Goal: Task Accomplishment & Management: Manage account settings

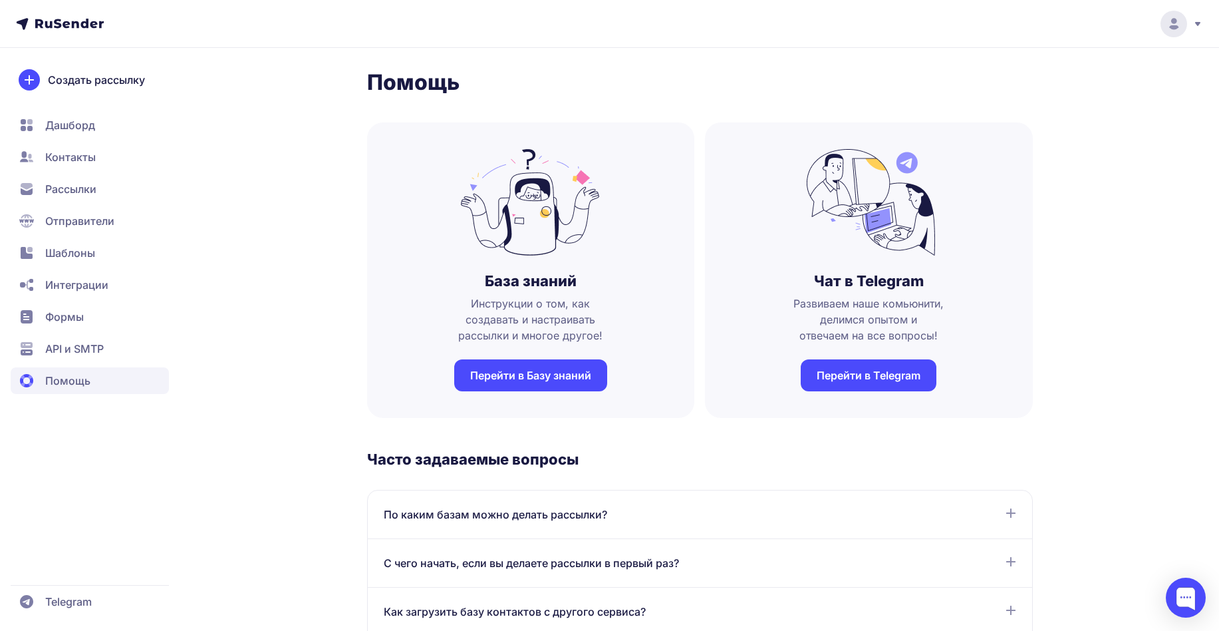
click at [1155, 25] on div at bounding box center [1175, 24] width 56 height 27
click at [1074, 69] on link "Аккаунт" at bounding box center [1083, 65] width 223 height 27
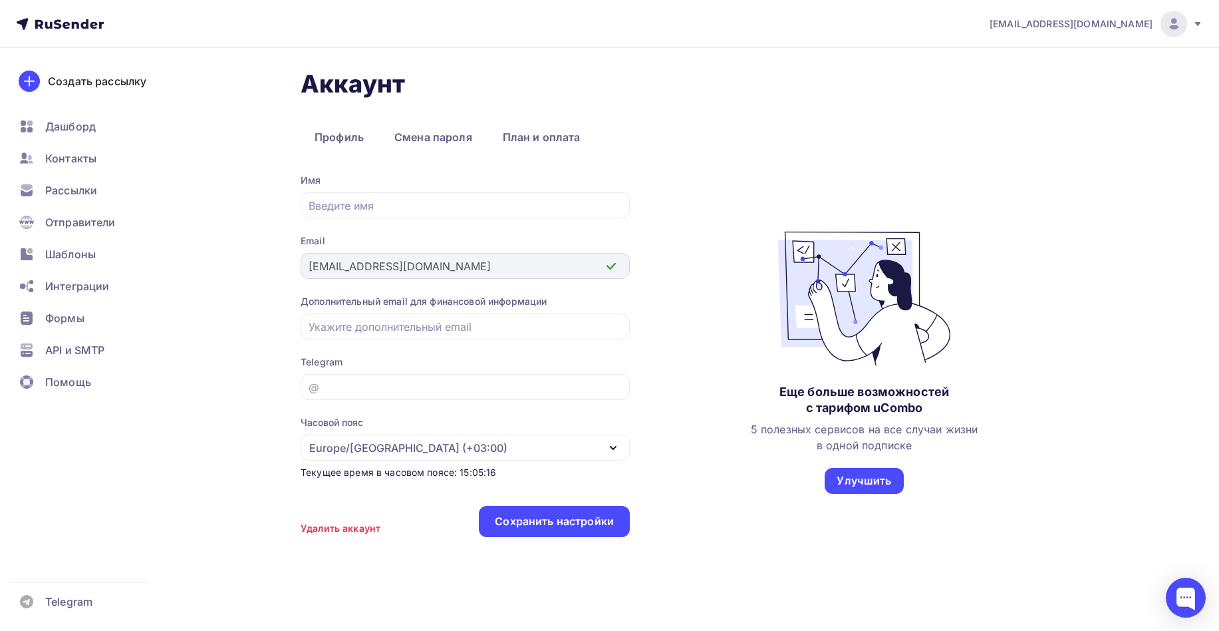
drag, startPoint x: 466, startPoint y: 266, endPoint x: 1214, endPoint y: 30, distance: 784.0
click at [308, 268] on div "[EMAIL_ADDRESS][DOMAIN_NAME]" at bounding box center [465, 266] width 329 height 26
click at [1165, 21] on div at bounding box center [1174, 24] width 27 height 27
click at [1101, 122] on link "Выйти" at bounding box center [1083, 121] width 223 height 27
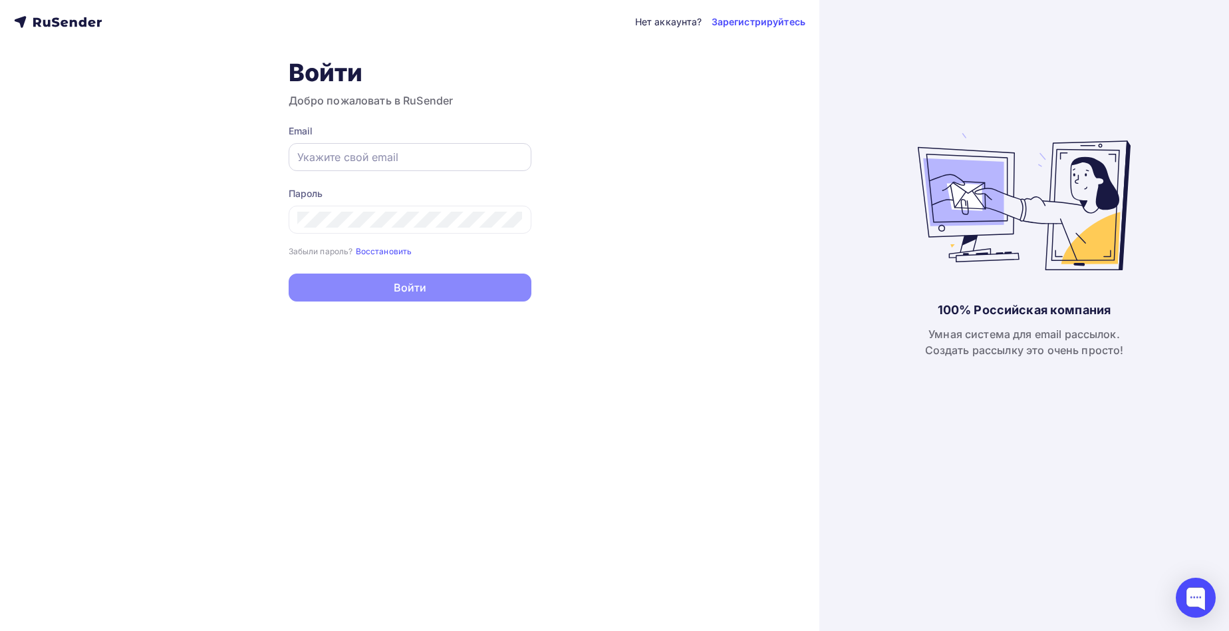
type input "[EMAIL_ADDRESS][DOMAIN_NAME]"
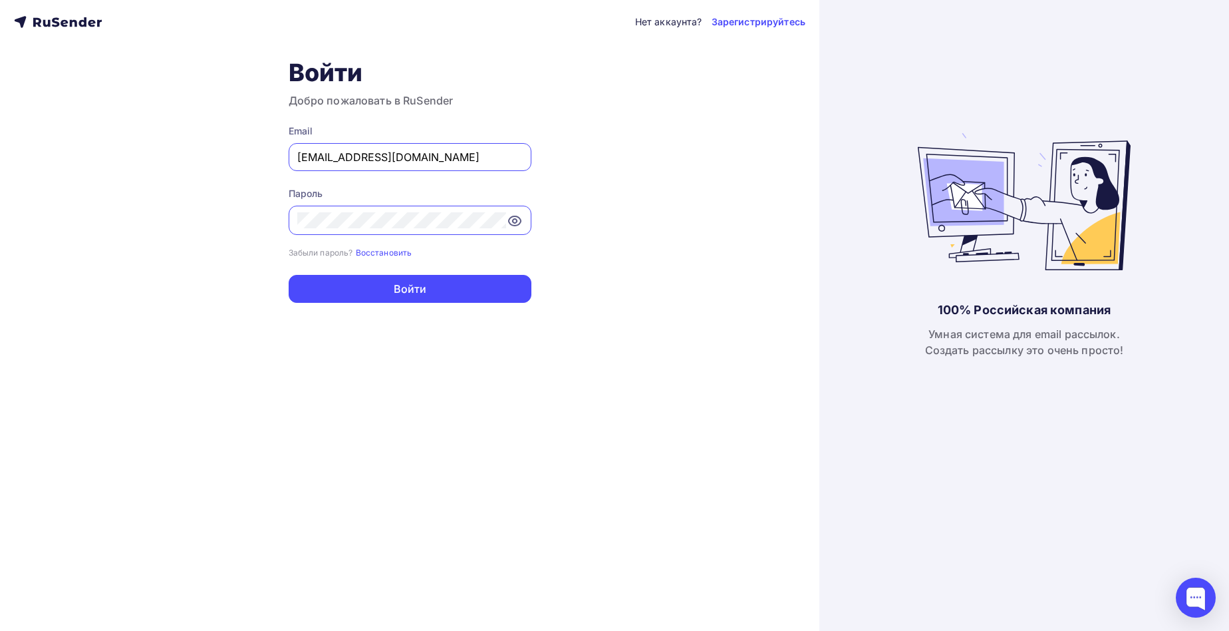
click at [452, 154] on input "[EMAIL_ADDRESS][DOMAIN_NAME]" at bounding box center [409, 157] width 225 height 16
click at [517, 223] on icon at bounding box center [515, 221] width 16 height 16
